Goal: Find specific page/section: Locate a particular part of the current website

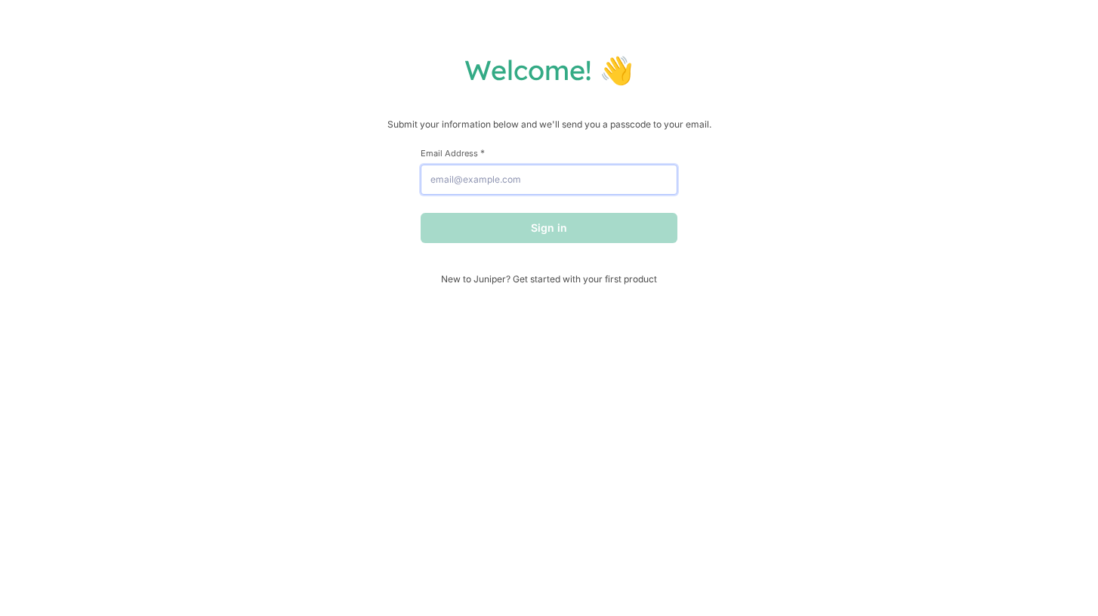
click at [501, 183] on input "Email Address *" at bounding box center [549, 180] width 257 height 30
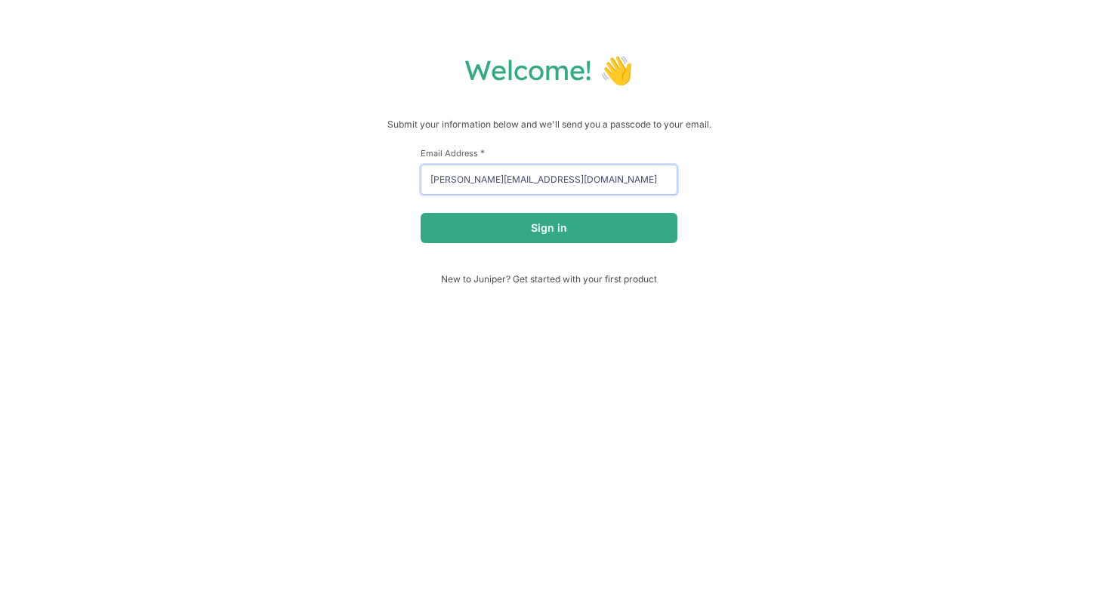
type input "[PERSON_NAME][EMAIL_ADDRESS][DOMAIN_NAME]"
click at [421, 213] on button "Sign in" at bounding box center [549, 228] width 257 height 30
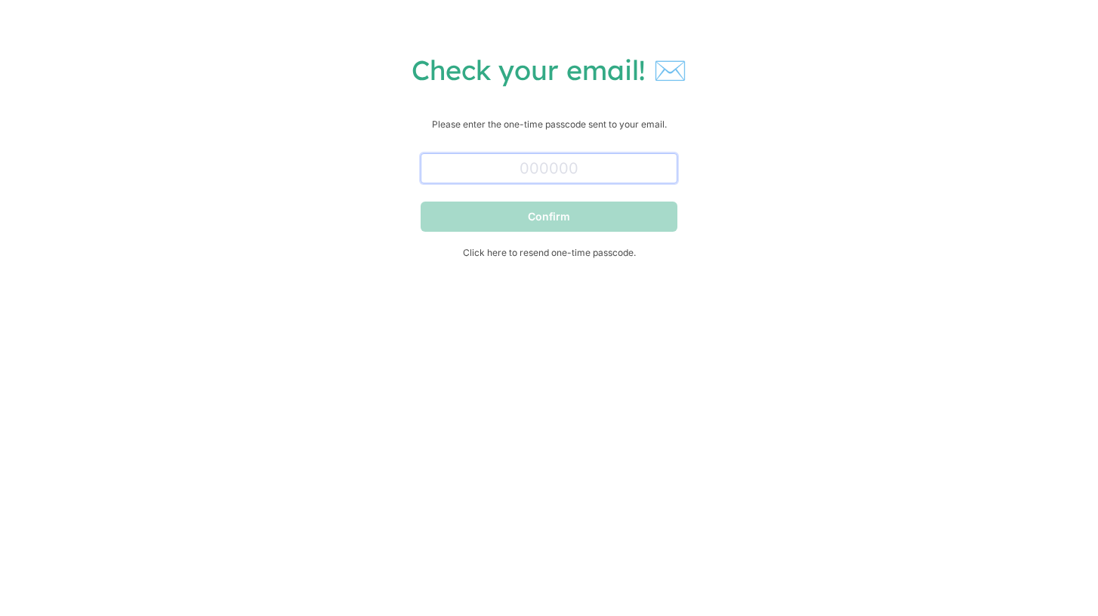
click at [511, 165] on input "text" at bounding box center [549, 168] width 257 height 30
paste input "300550"
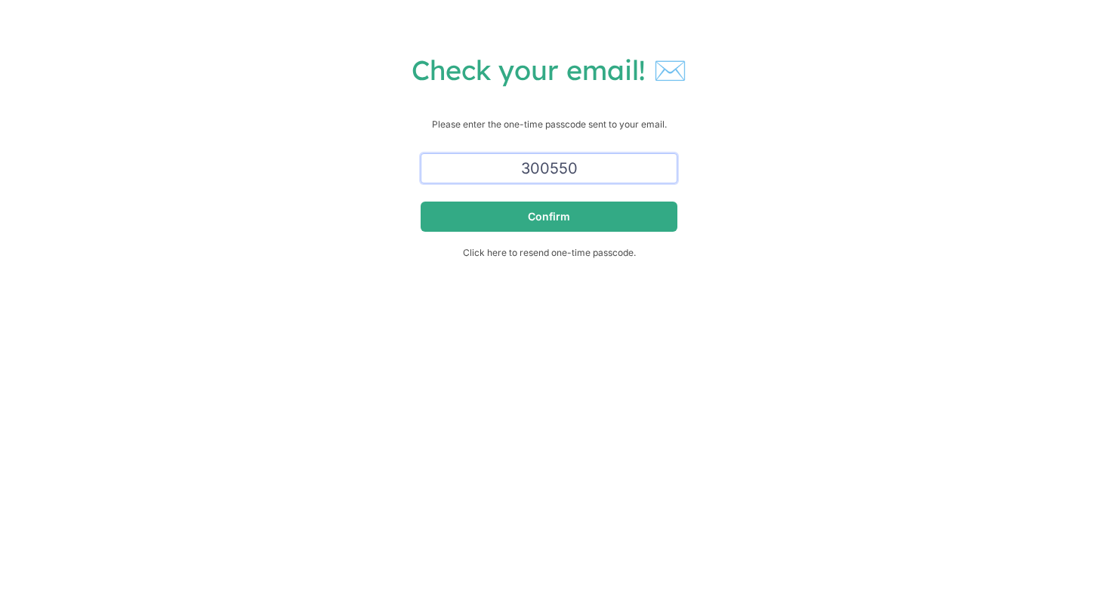
type input "300550"
click at [421, 202] on button "Confirm" at bounding box center [549, 217] width 257 height 30
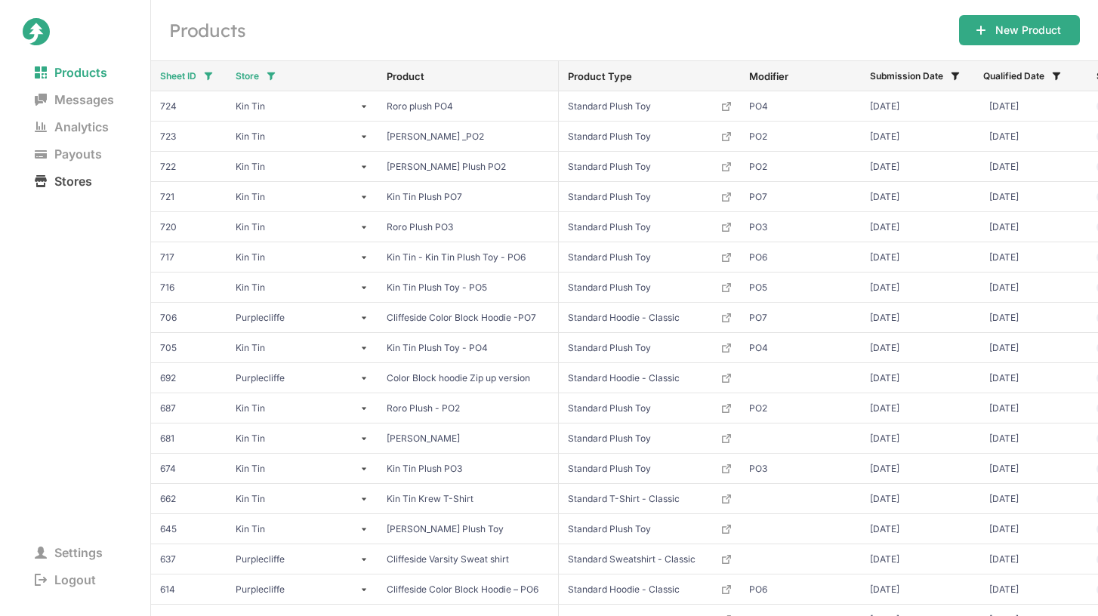
click at [85, 188] on span "Stores" at bounding box center [64, 181] width 82 height 21
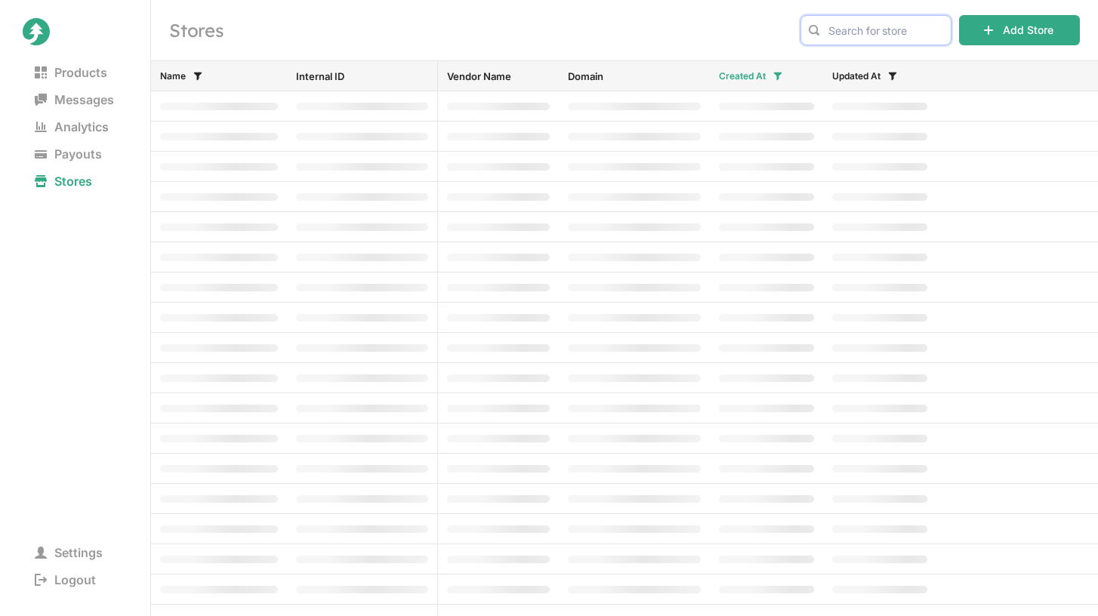
click at [874, 36] on input "text" at bounding box center [876, 30] width 151 height 30
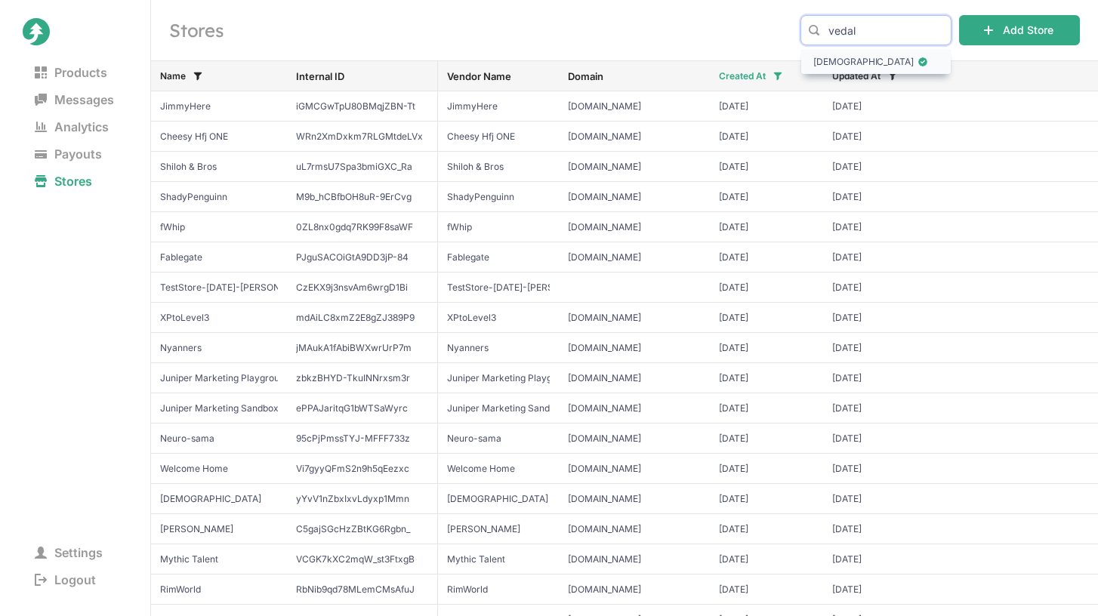
type input "vedal"
click at [875, 63] on span "[DEMOGRAPHIC_DATA]" at bounding box center [876, 61] width 125 height 15
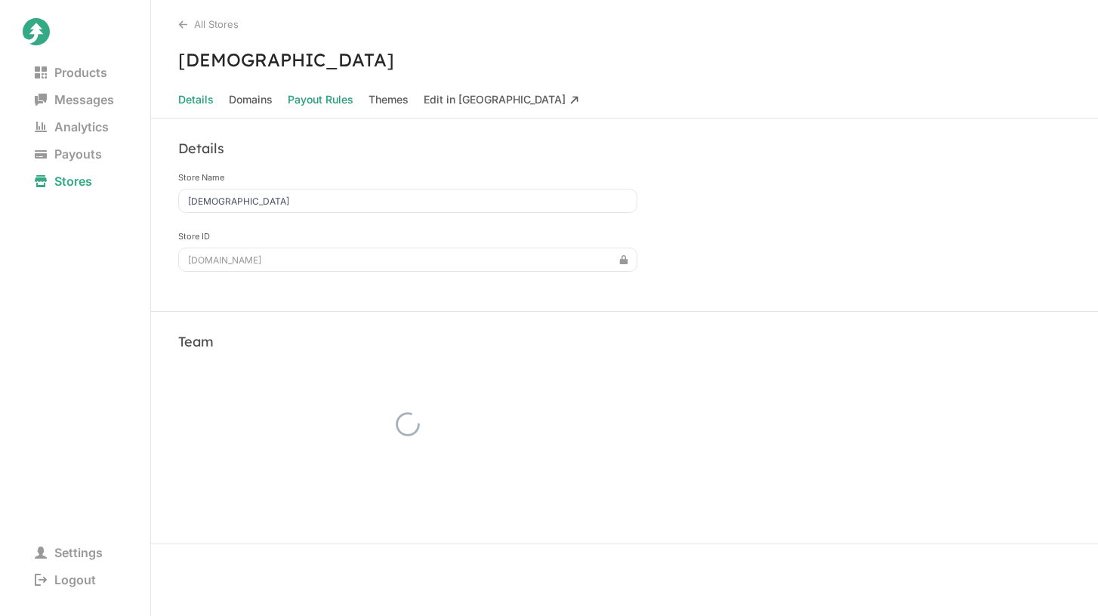
click at [316, 106] on Rules "Payout Rules" at bounding box center [321, 99] width 66 height 21
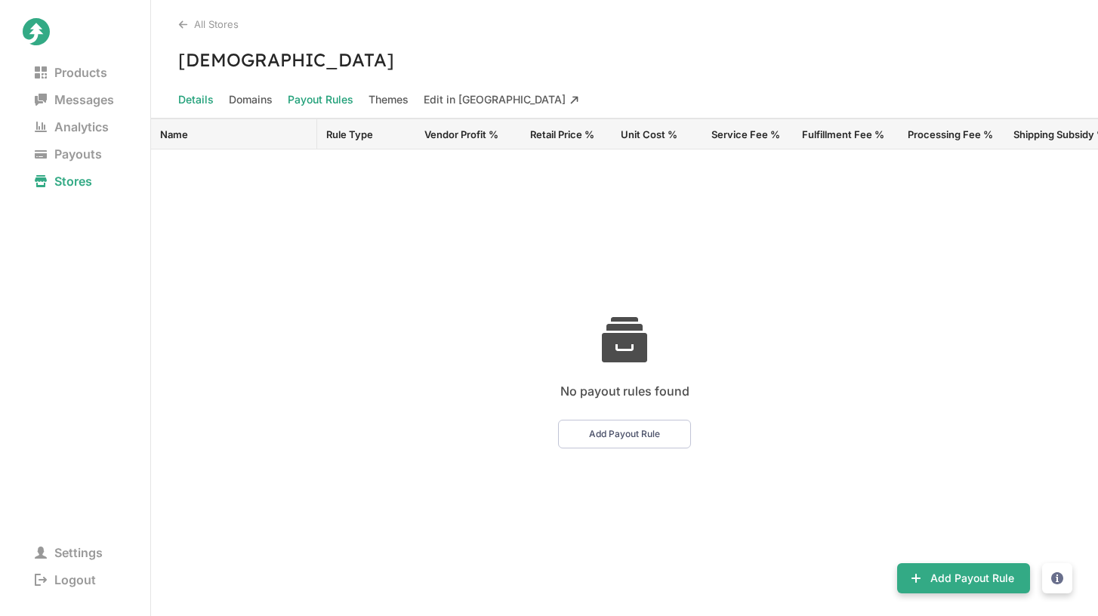
click at [200, 96] on span "Details" at bounding box center [196, 99] width 36 height 21
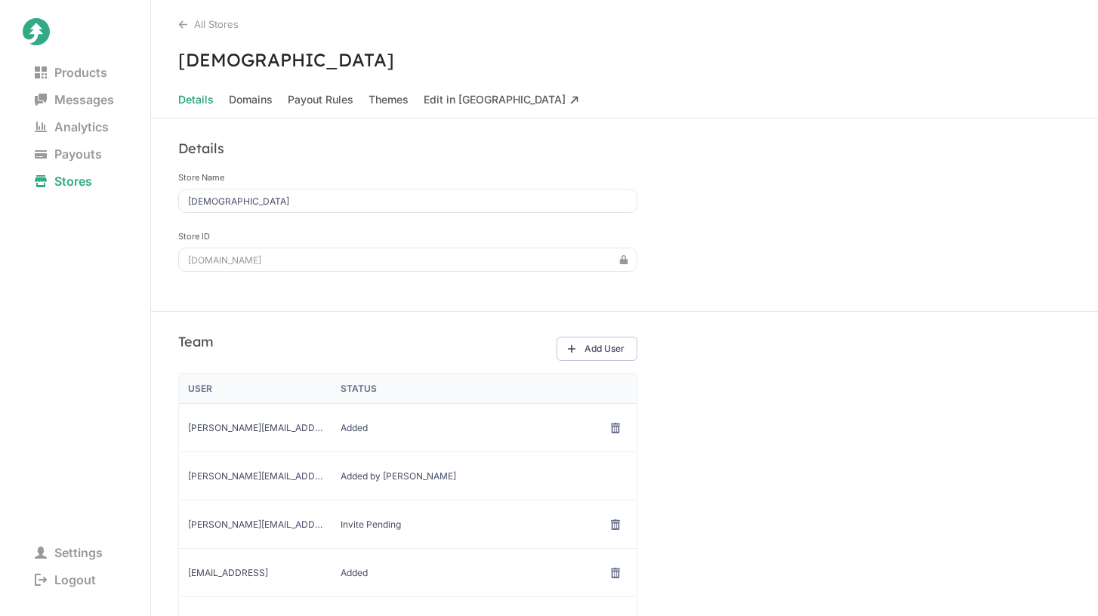
click at [208, 26] on div "All Stores" at bounding box center [638, 24] width 920 height 12
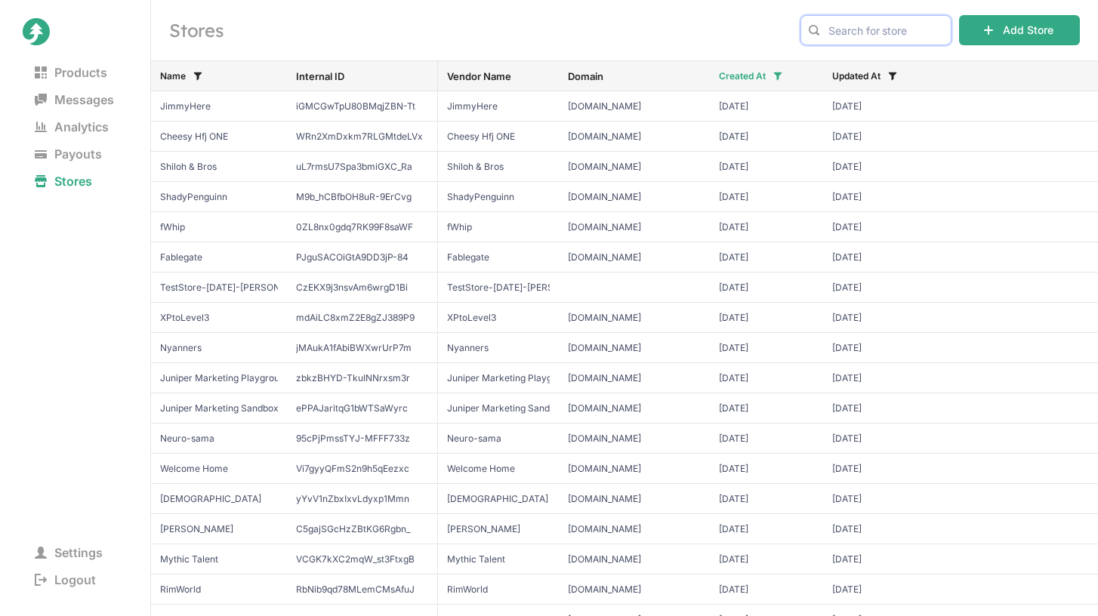
click at [872, 29] on input "text" at bounding box center [876, 30] width 151 height 30
type input "neuro"
click at [872, 61] on icon at bounding box center [876, 61] width 9 height 9
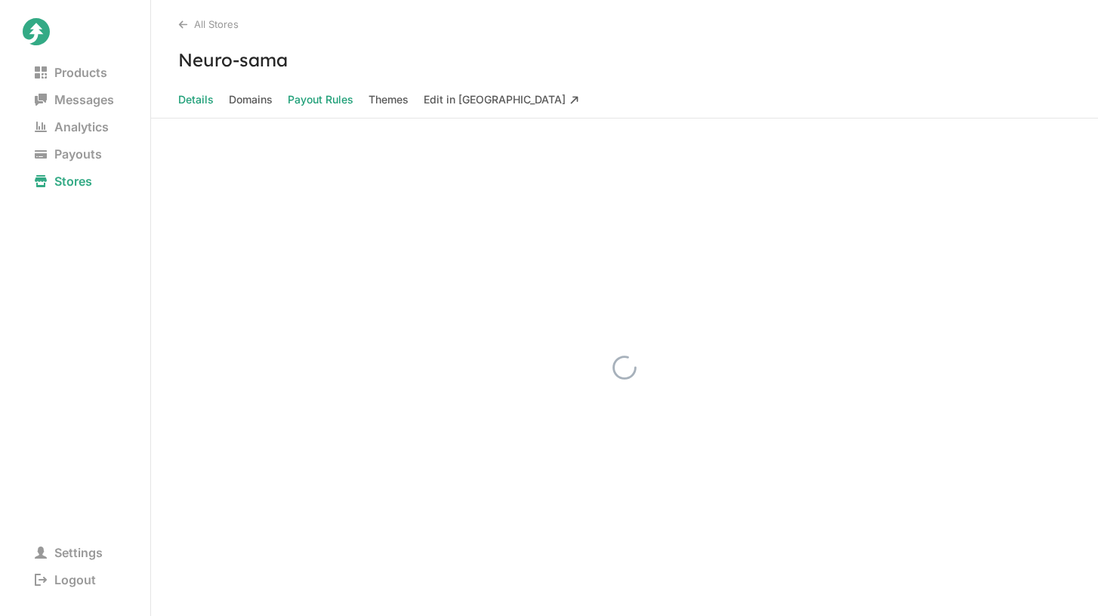
click at [320, 103] on Rules "Payout Rules" at bounding box center [321, 99] width 66 height 21
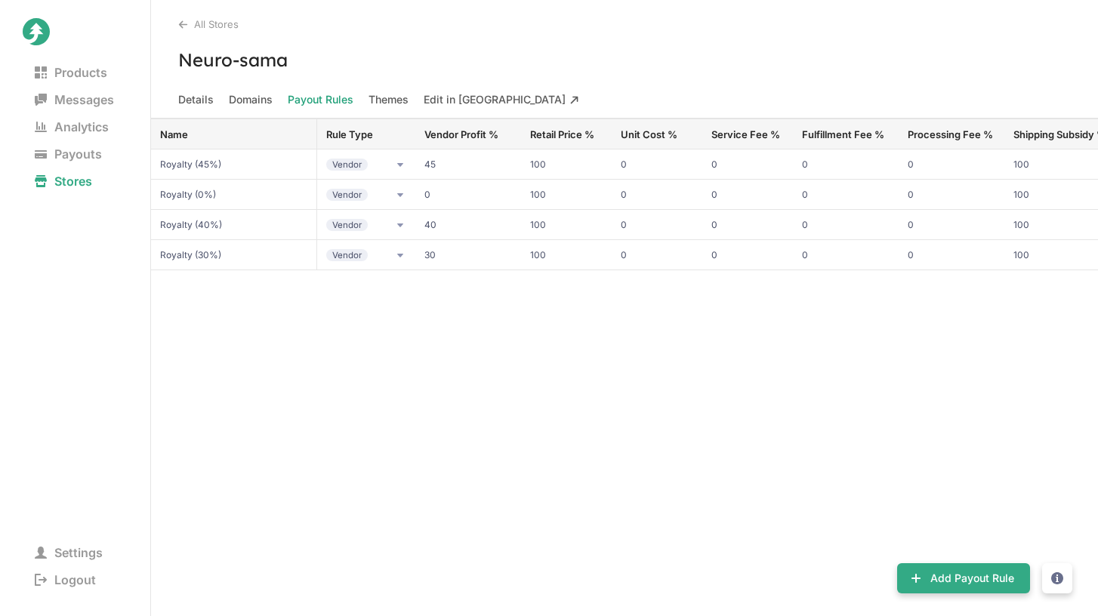
click at [447, 45] on div "All Stores Neuro-sama Details Domains Payout Rules Themes Edit in Taiga" at bounding box center [624, 59] width 947 height 119
click at [89, 180] on span "Stores" at bounding box center [64, 181] width 82 height 21
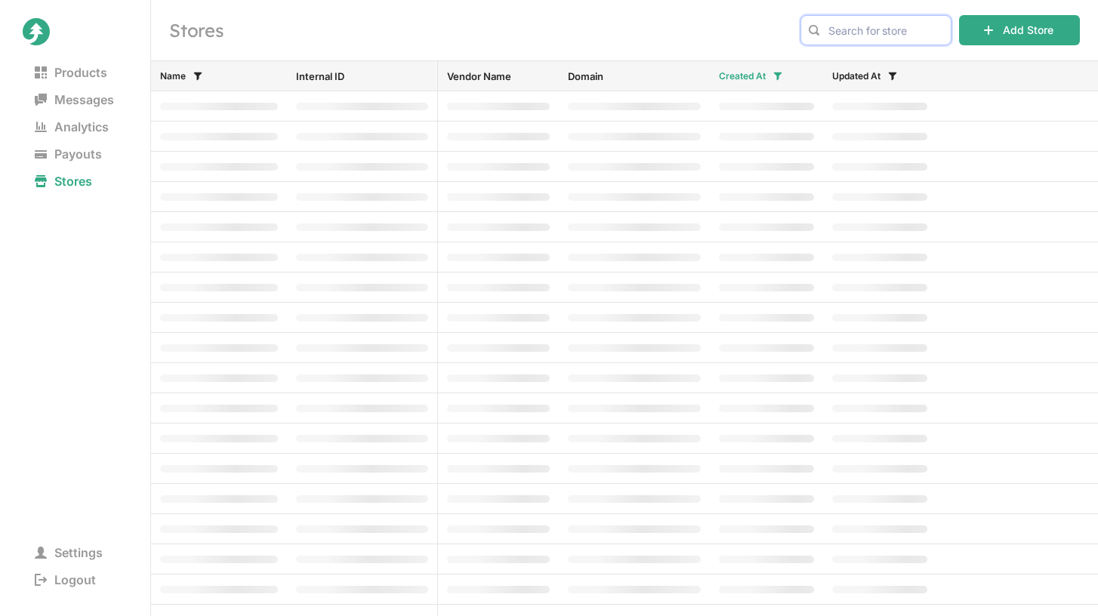
click at [868, 35] on input "text" at bounding box center [876, 30] width 151 height 30
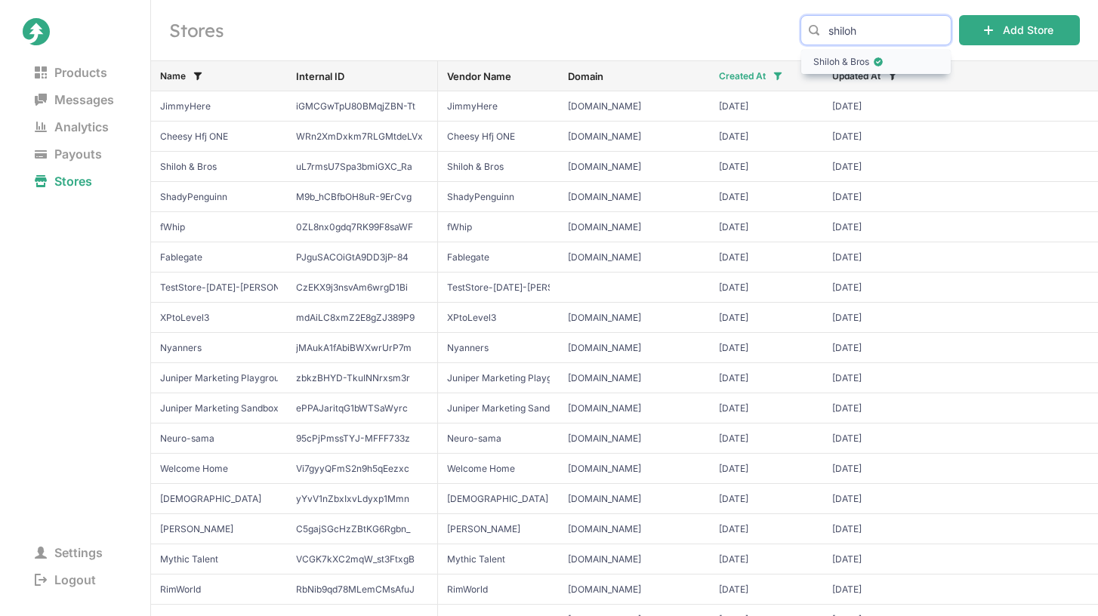
type input "shiloh"
click at [869, 60] on span "Shiloh & Bros" at bounding box center [876, 61] width 125 height 15
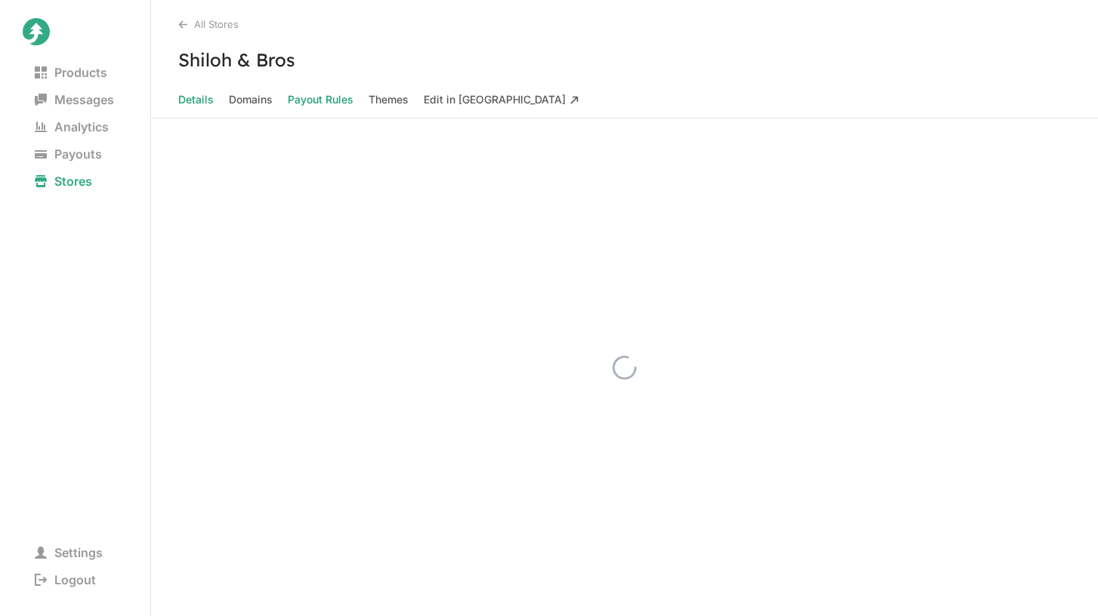
click at [317, 100] on Rules "Payout Rules" at bounding box center [321, 99] width 66 height 21
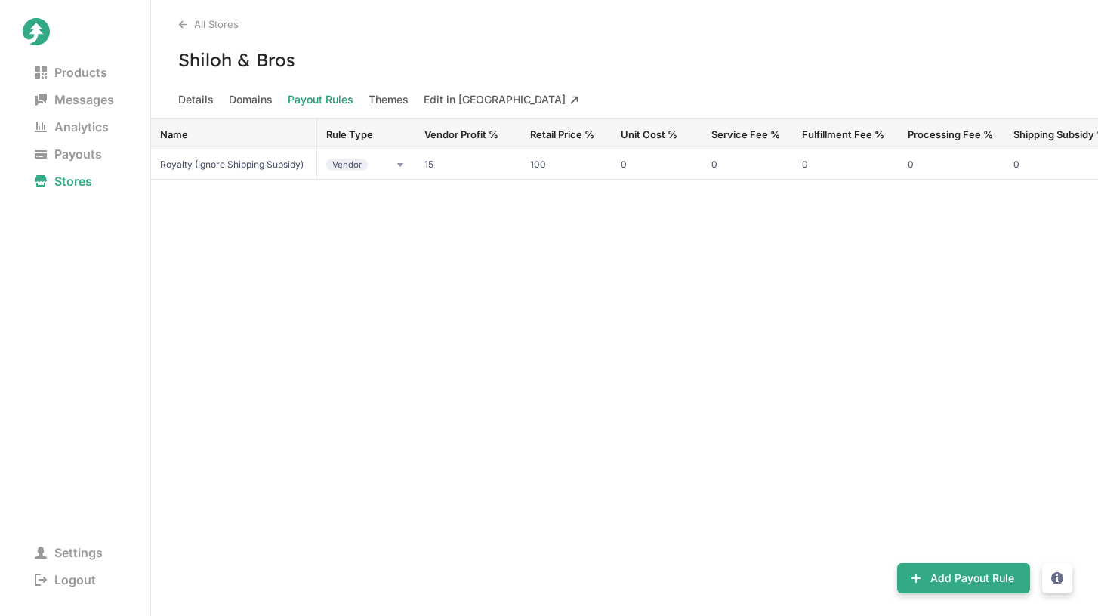
click at [515, 292] on div "Name Rule Type Vendor Profit % Retail Price % Unit Cost % Service Fee % Fulfill…" at bounding box center [624, 368] width 947 height 498
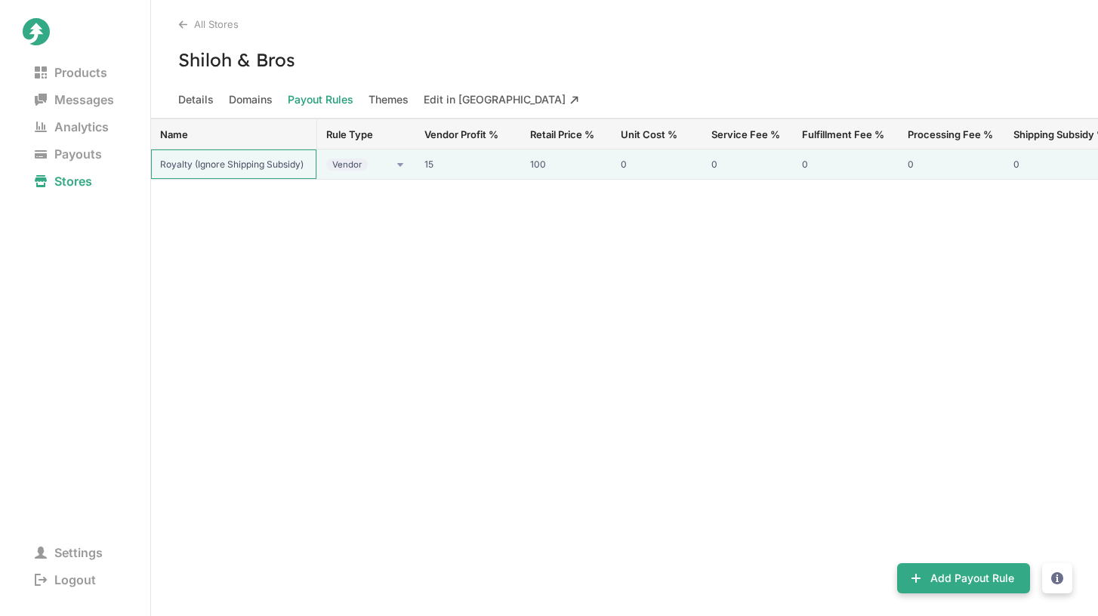
click at [245, 170] on input "Royalty (Ignore Shipping Subsidy)" at bounding box center [233, 164] width 165 height 29
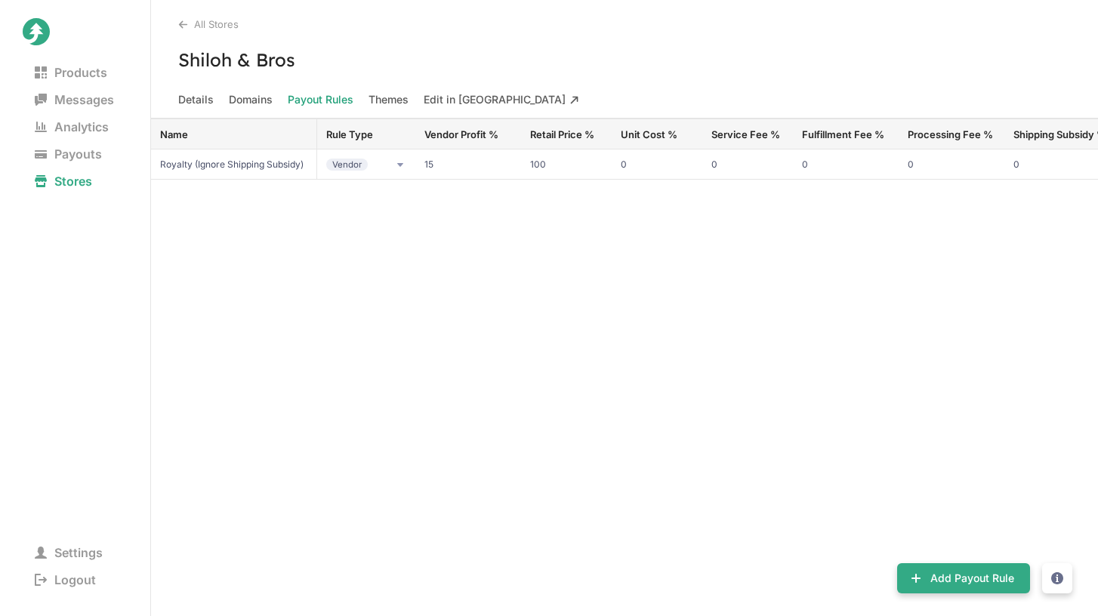
click at [301, 236] on div "Name Rule Type Vendor Profit % Retail Price % Unit Cost % Service Fee % Fulfill…" at bounding box center [624, 368] width 947 height 498
